Goal: Transaction & Acquisition: Purchase product/service

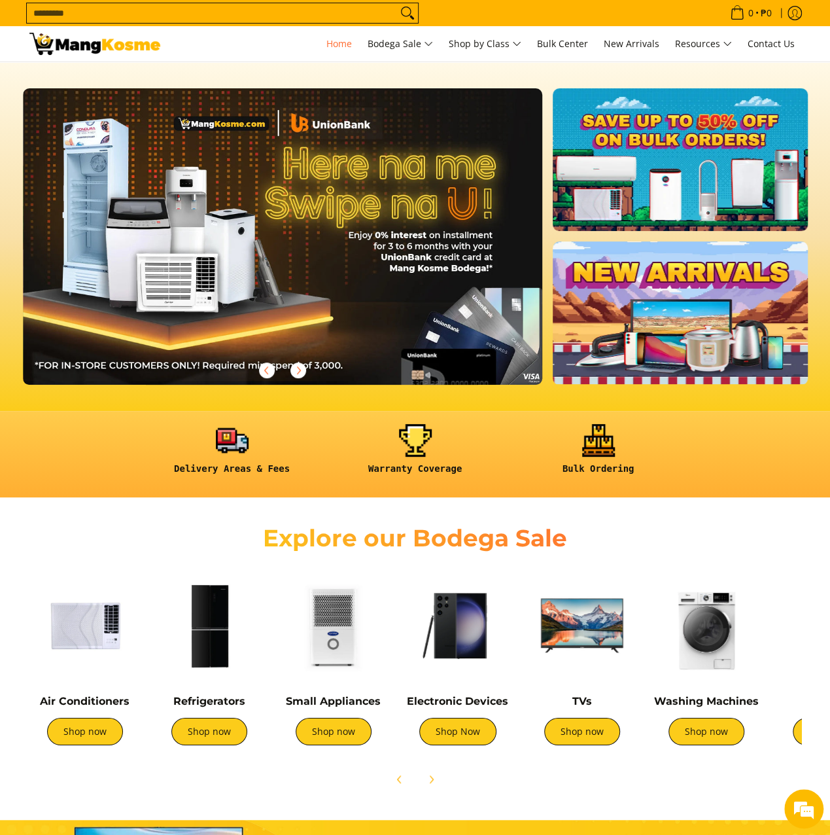
scroll to position [327, 0]
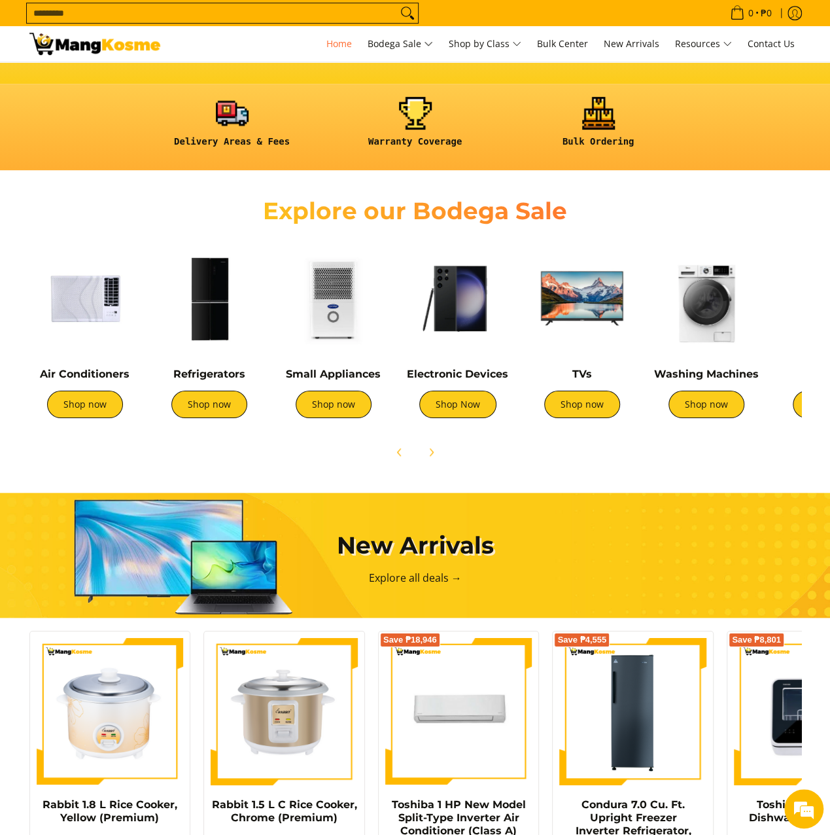
click at [708, 307] on img at bounding box center [706, 298] width 111 height 111
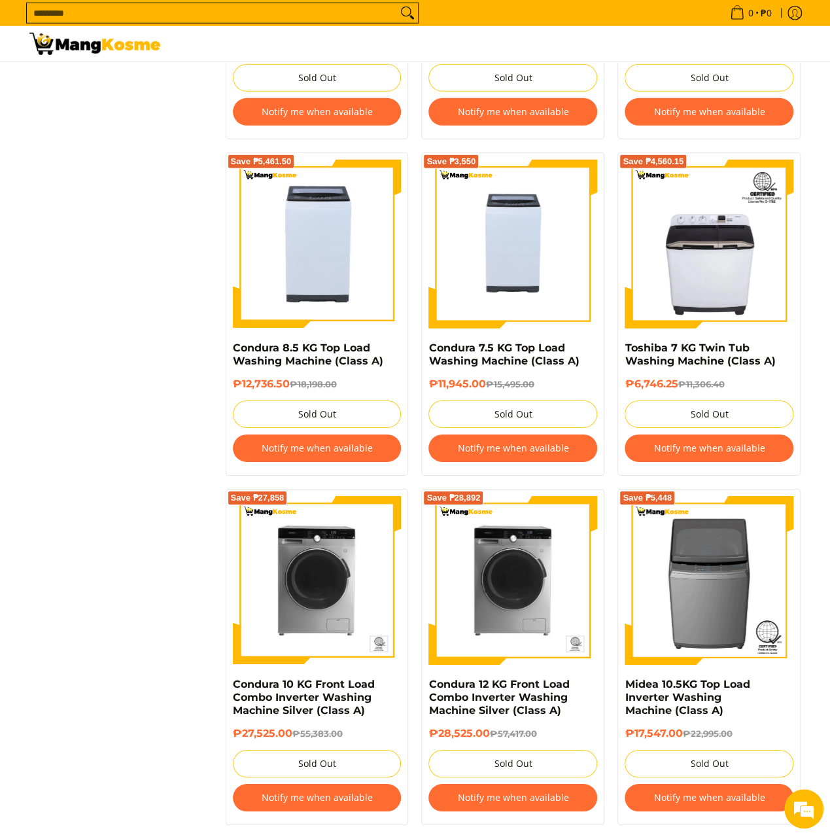
scroll to position [1898, 0]
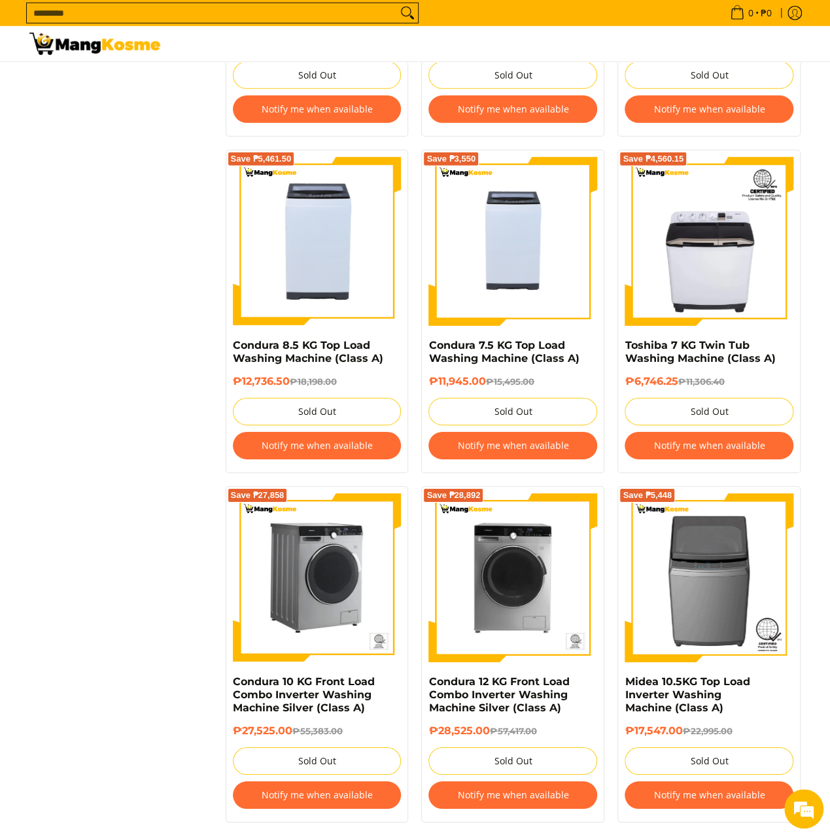
click at [284, 578] on img at bounding box center [317, 577] width 169 height 169
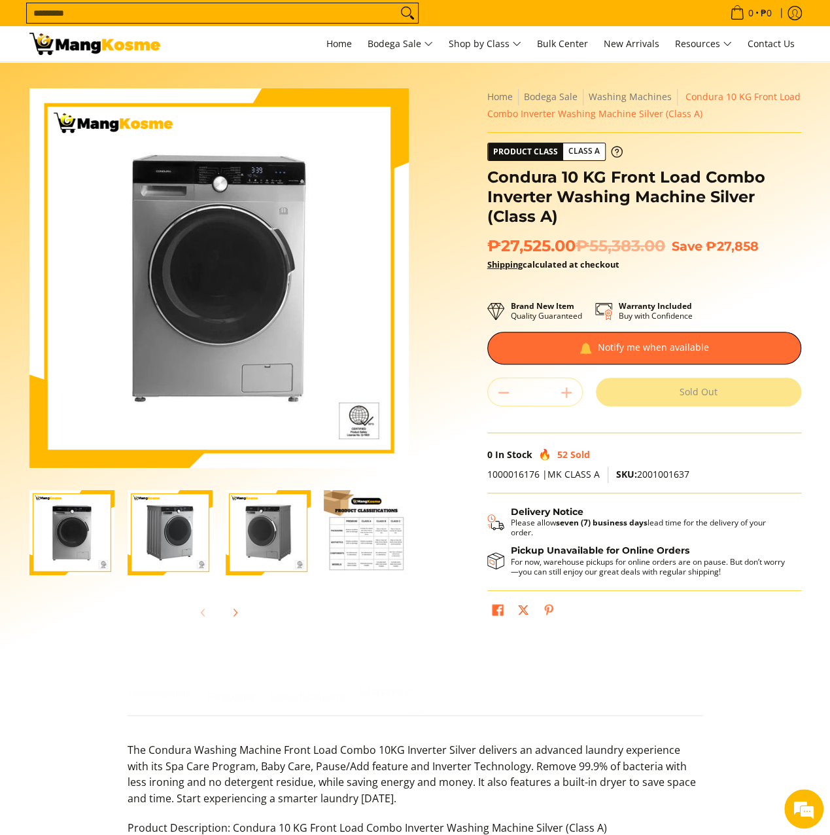
click at [567, 393] on div "Quantity * . Sold Out" at bounding box center [645, 392] width 314 height 29
